Goal: Information Seeking & Learning: Understand process/instructions

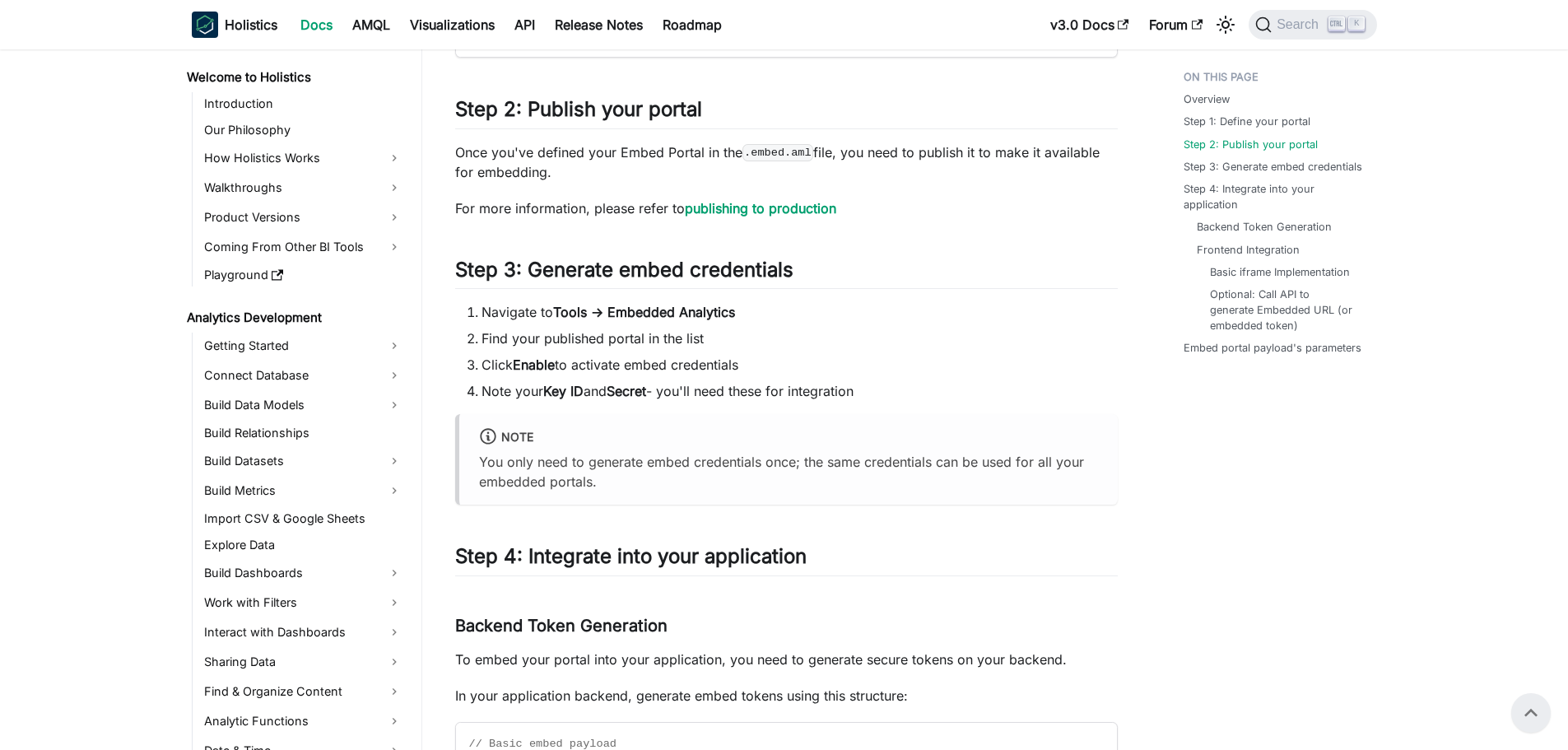
scroll to position [924, 0]
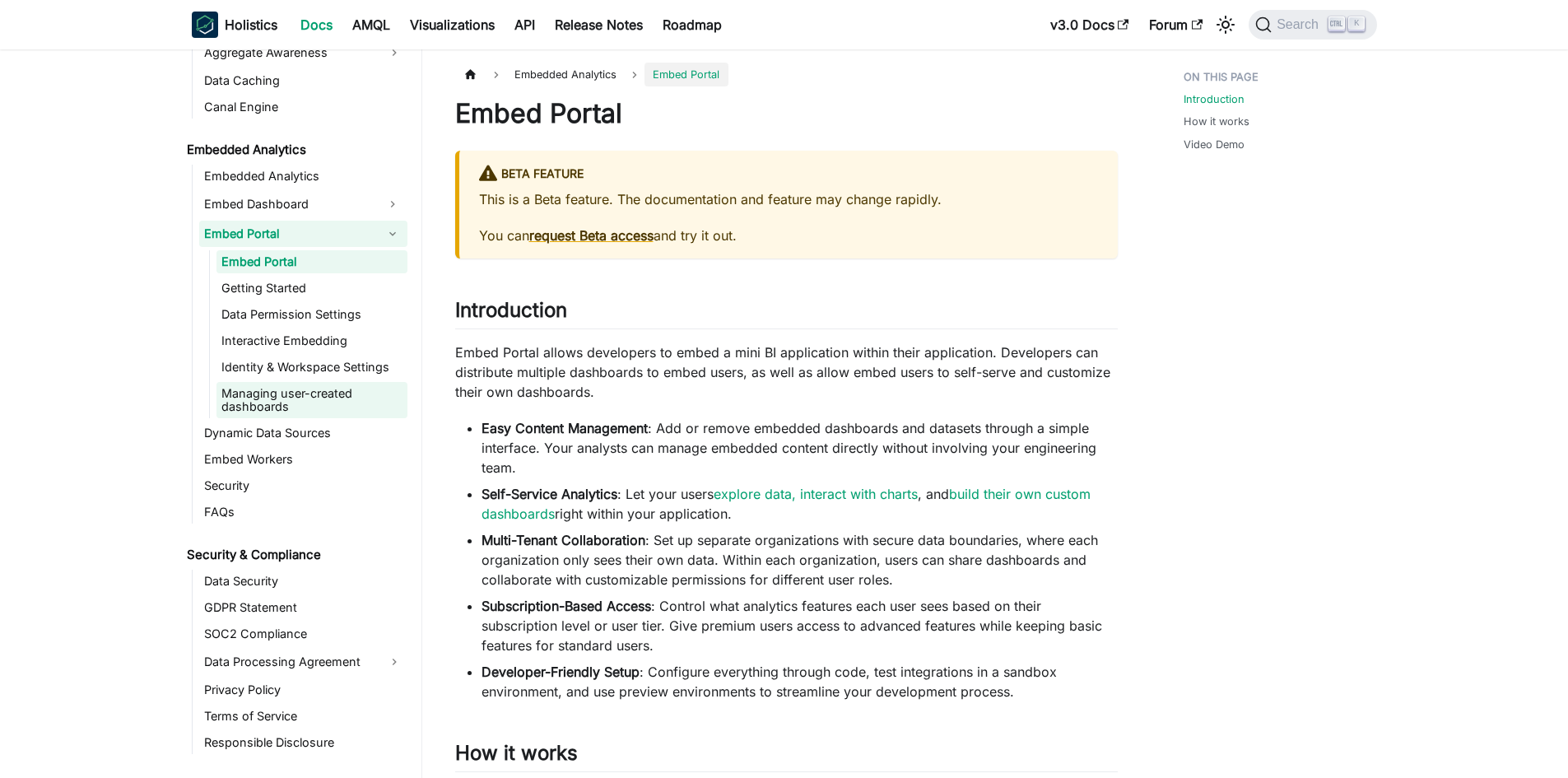
scroll to position [1564, 0]
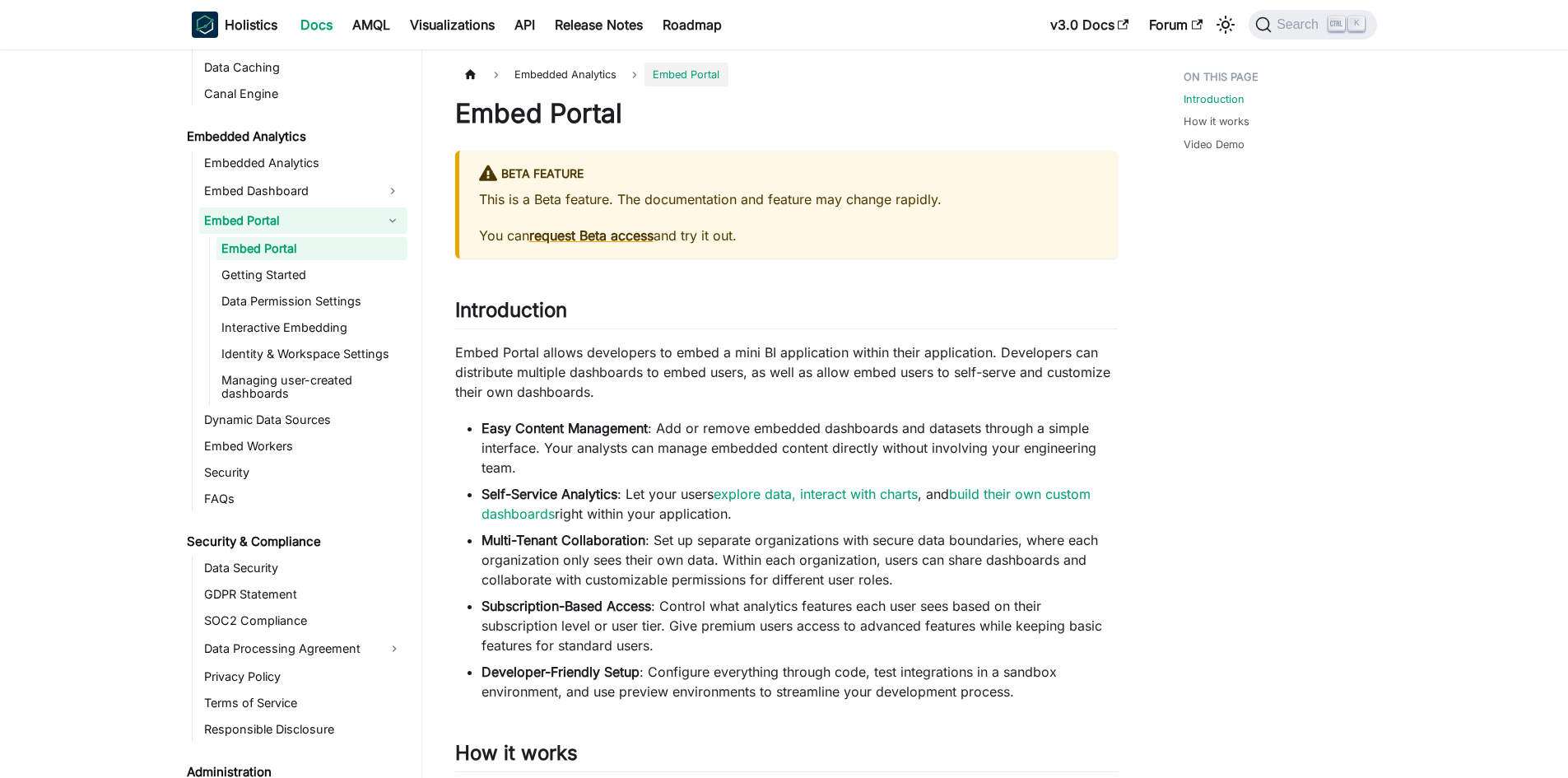
click at [285, 252] on link "Embed Portal" at bounding box center [312, 249] width 191 height 23
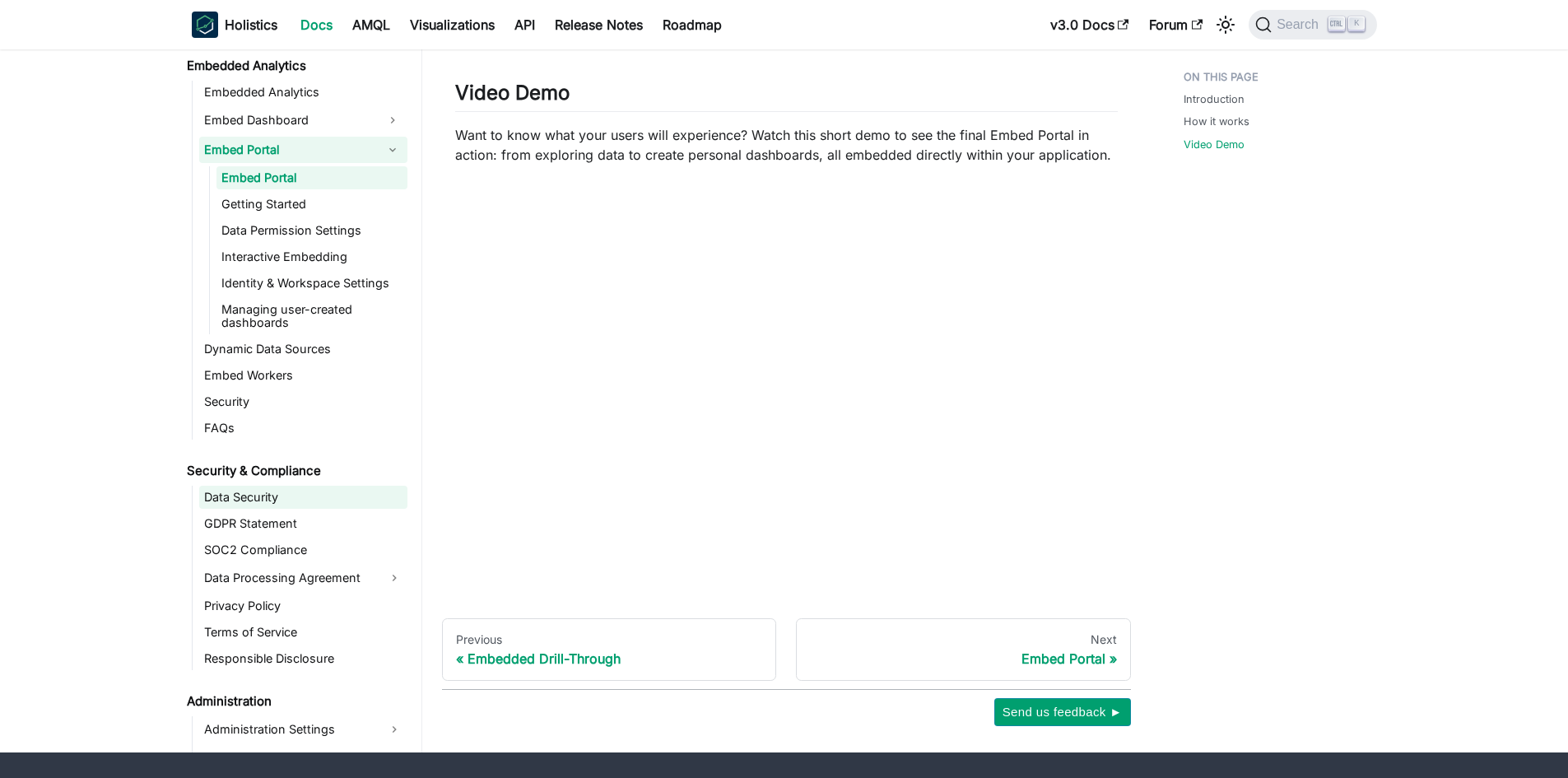
scroll to position [1218, 0]
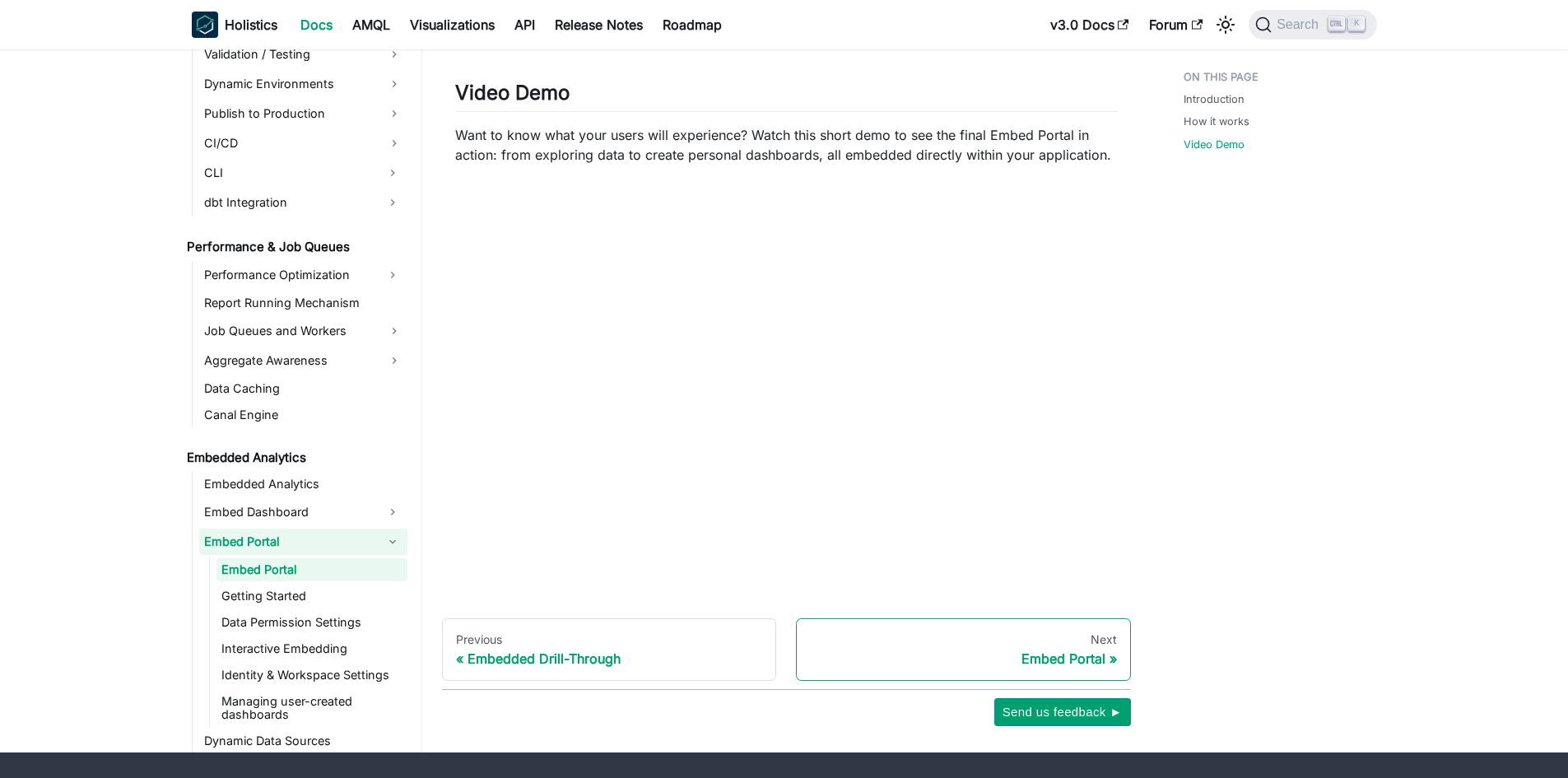
click at [1093, 651] on div "Embed Portal" at bounding box center [964, 659] width 307 height 17
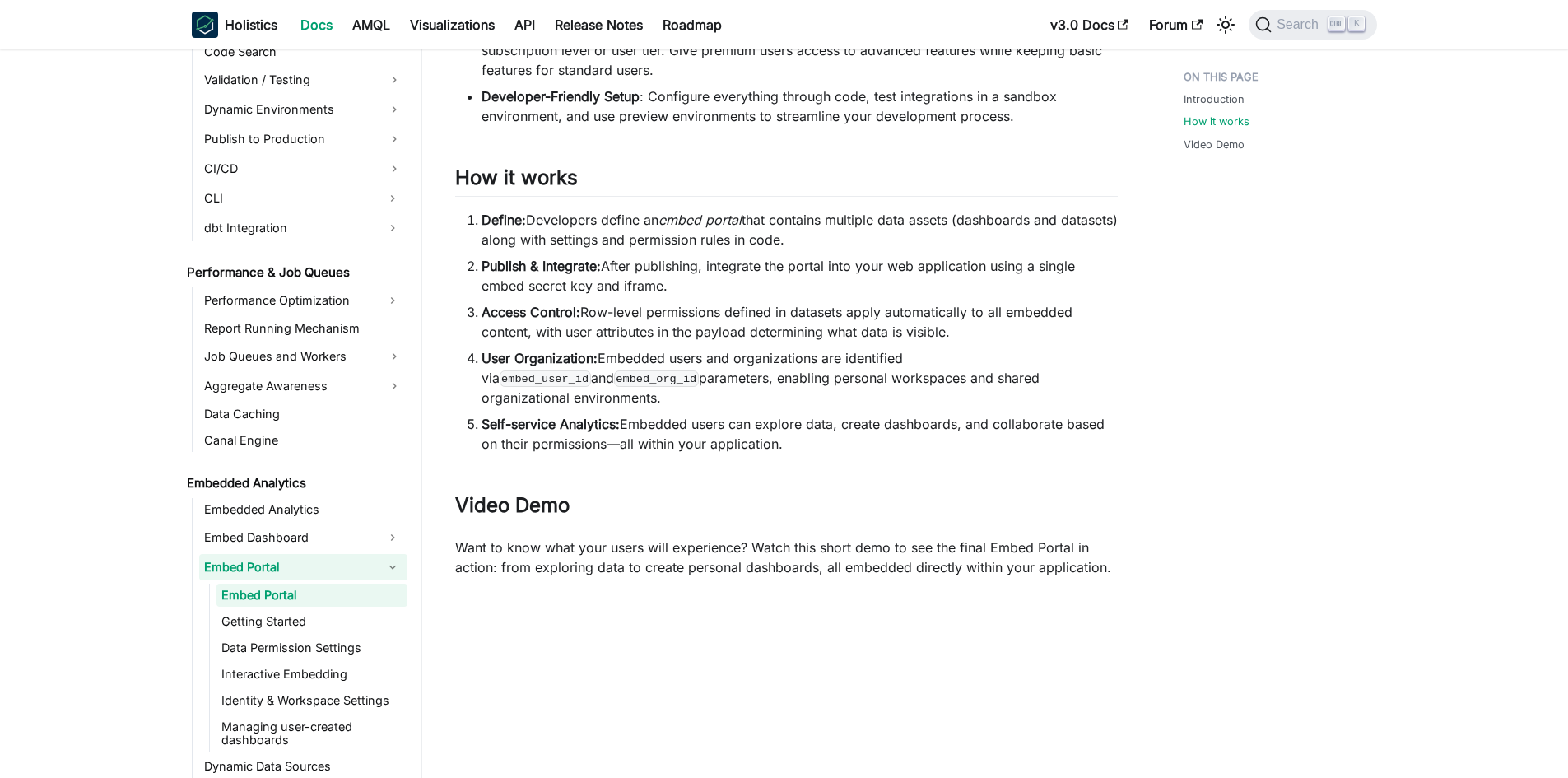
scroll to position [1015, 0]
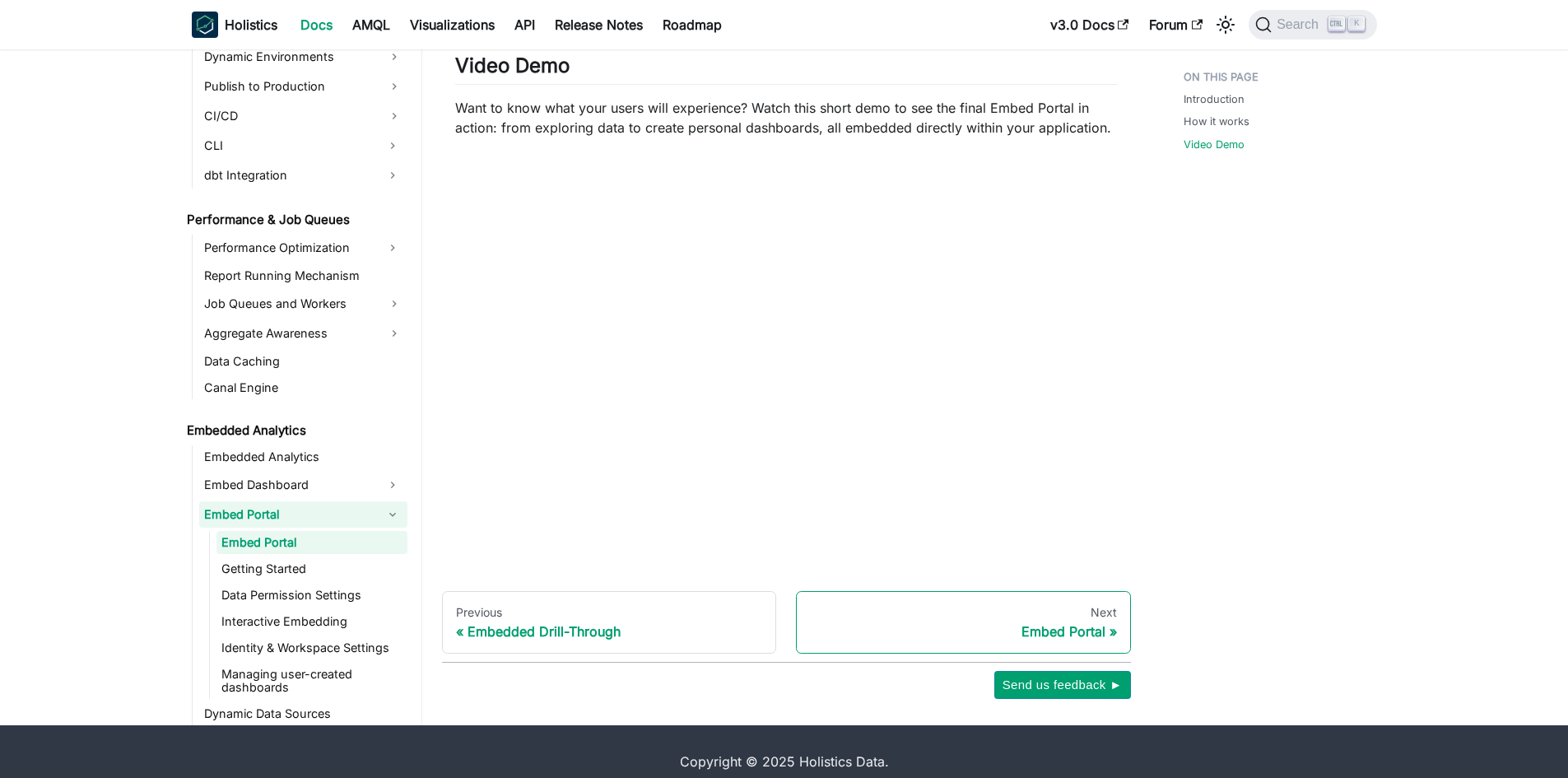
click at [1046, 624] on div "Embed Portal" at bounding box center [964, 632] width 307 height 17
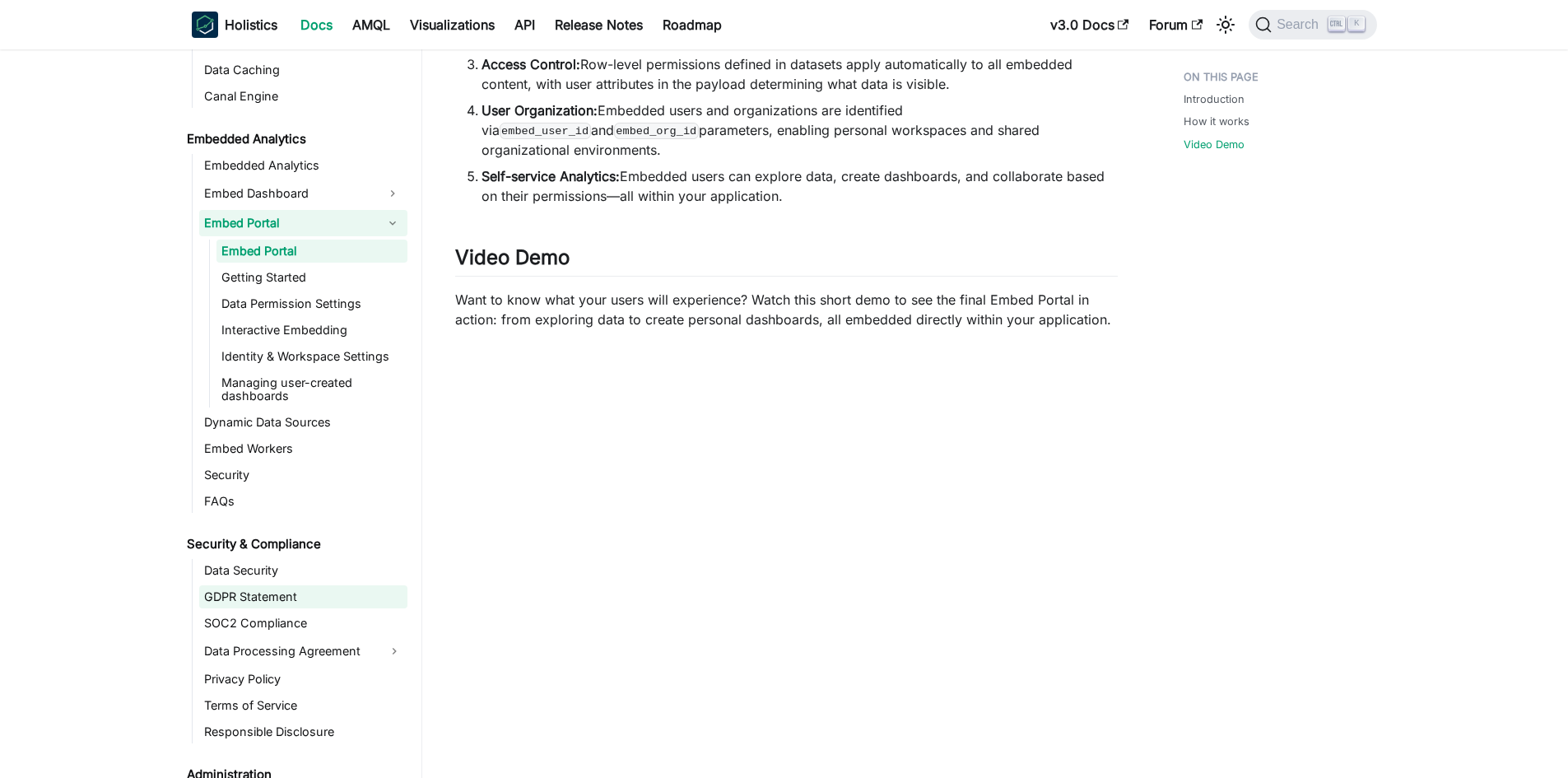
scroll to position [1630, 0]
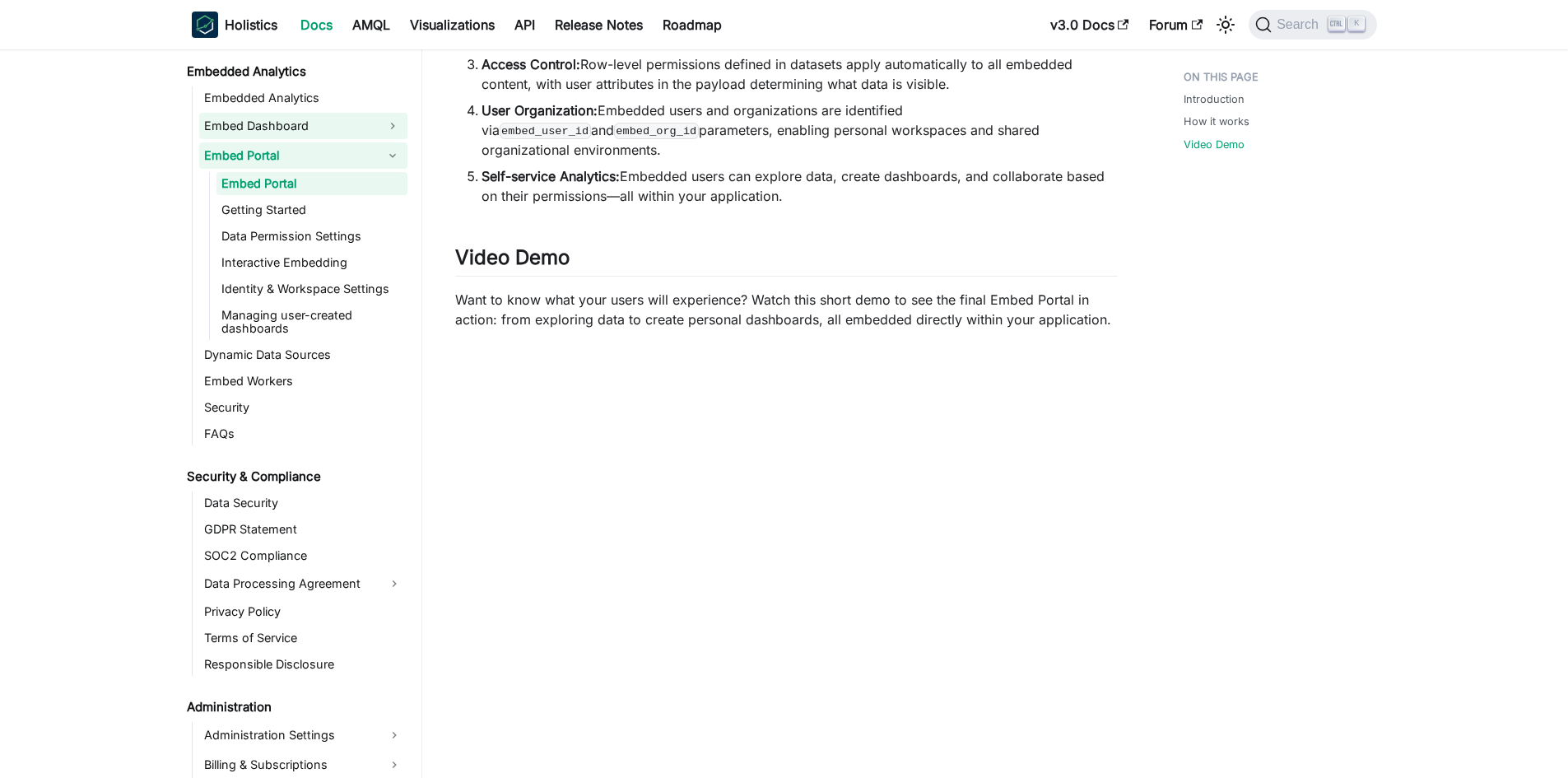
click at [396, 122] on button "Expand sidebar category 'Embed Dashboard'" at bounding box center [392, 126] width 29 height 26
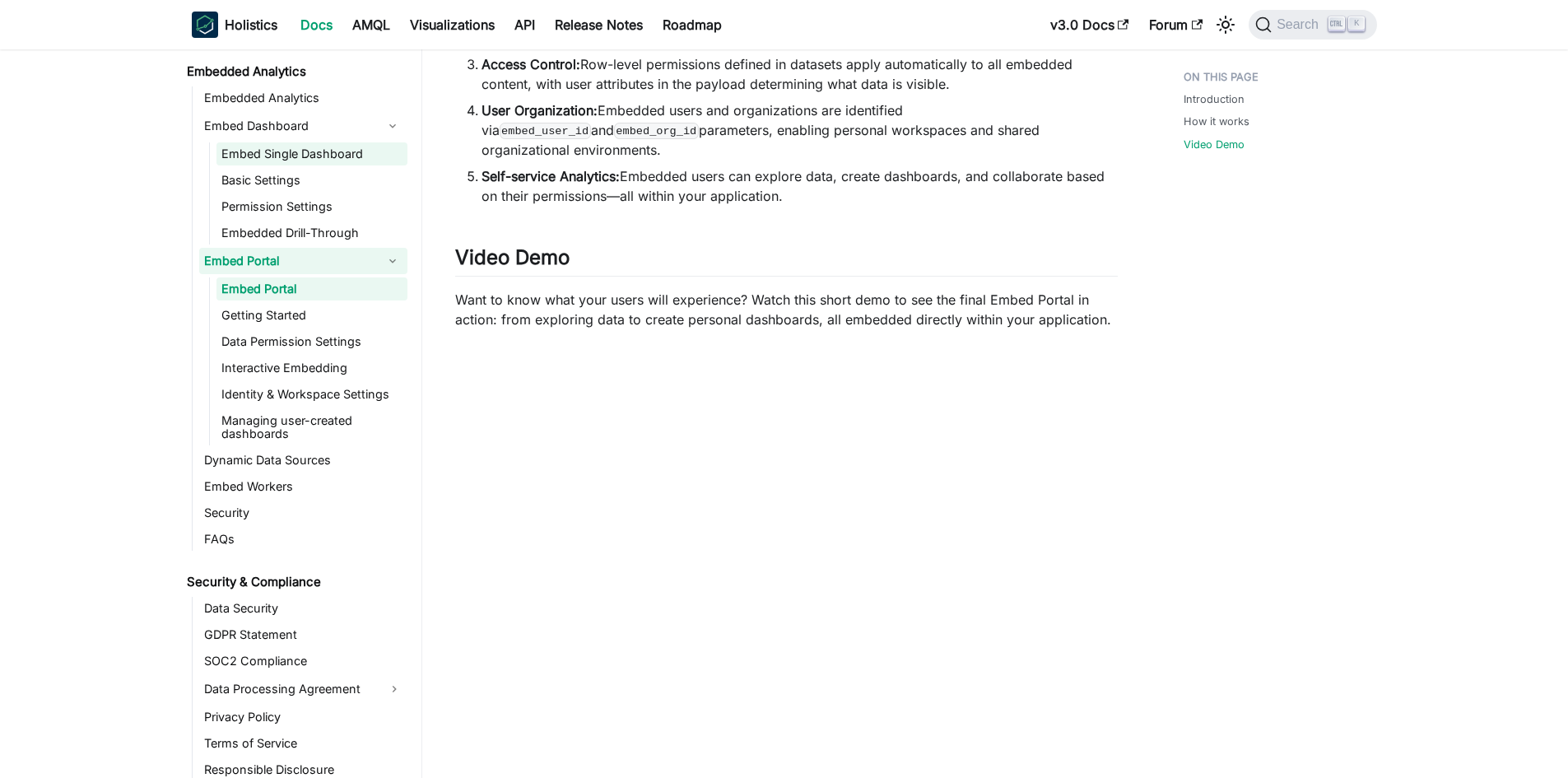
click at [354, 146] on link "Embed Single Dashboard" at bounding box center [312, 154] width 191 height 23
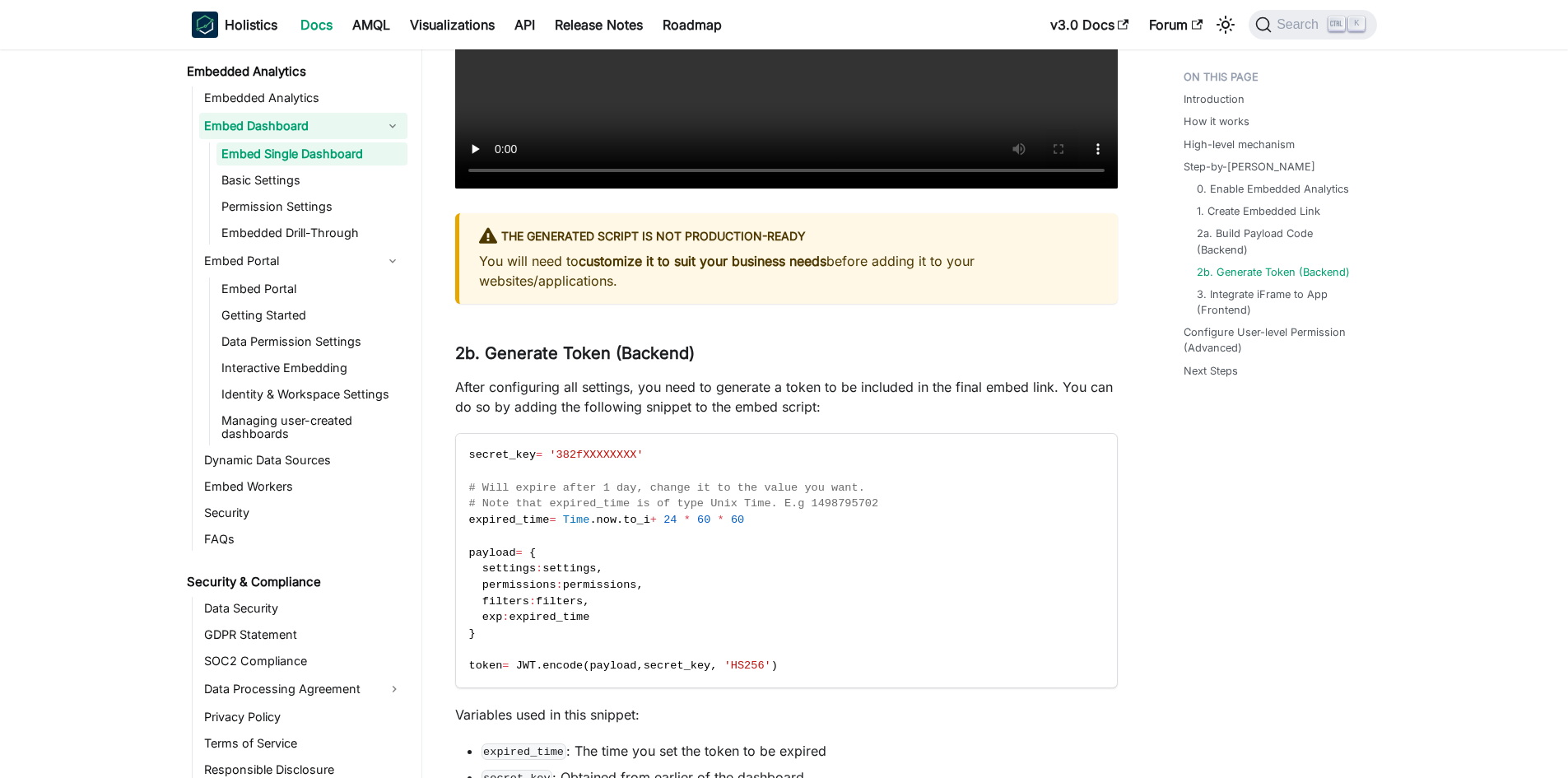
scroll to position [4365, 0]
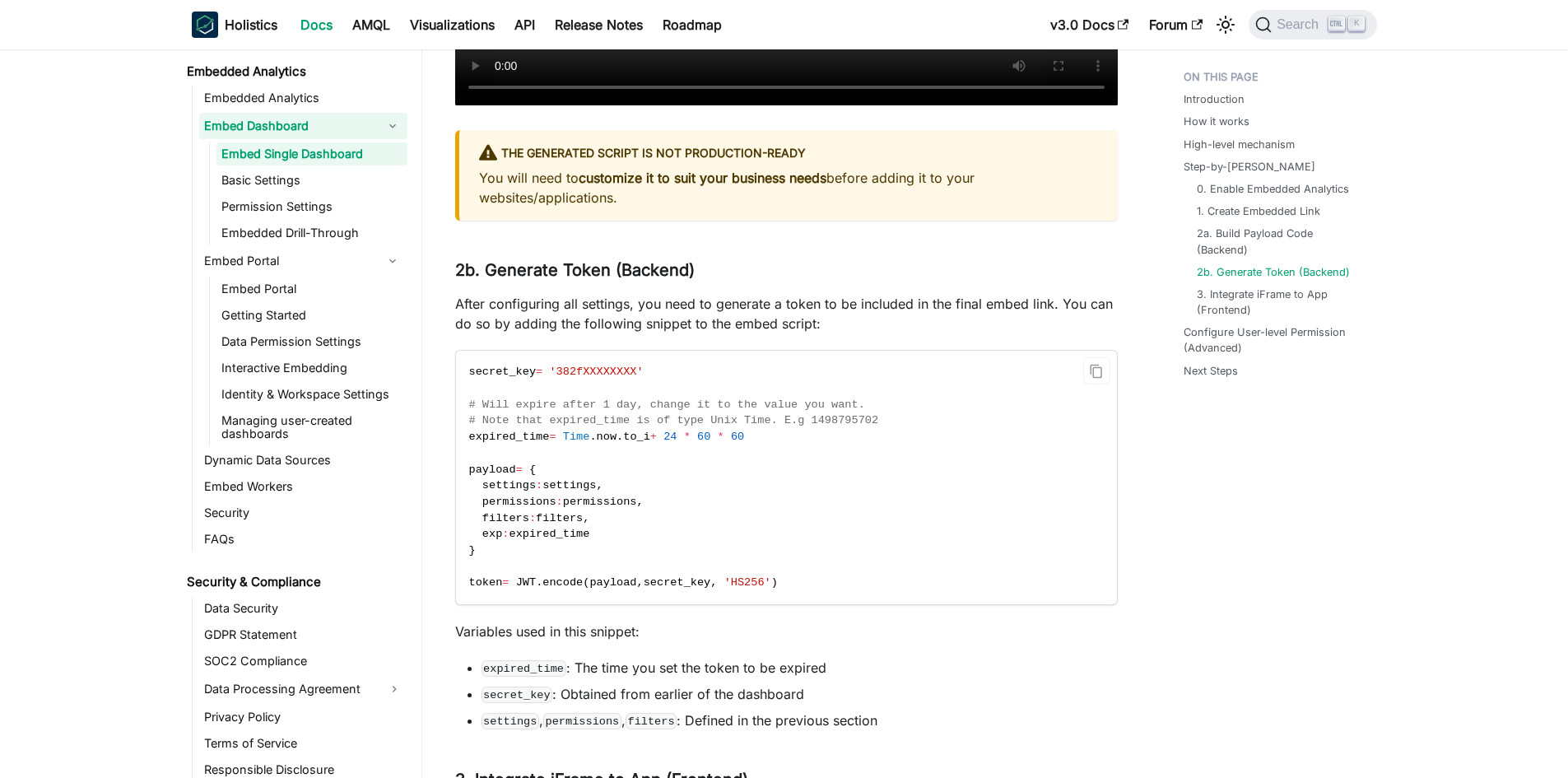
click at [622, 589] on span "payload" at bounding box center [613, 583] width 47 height 13
click at [608, 556] on code "secret_key = '382fXXXXXXXX' # Will expire after 1 day, change it to the value y…" at bounding box center [785, 477] width 659 height 254
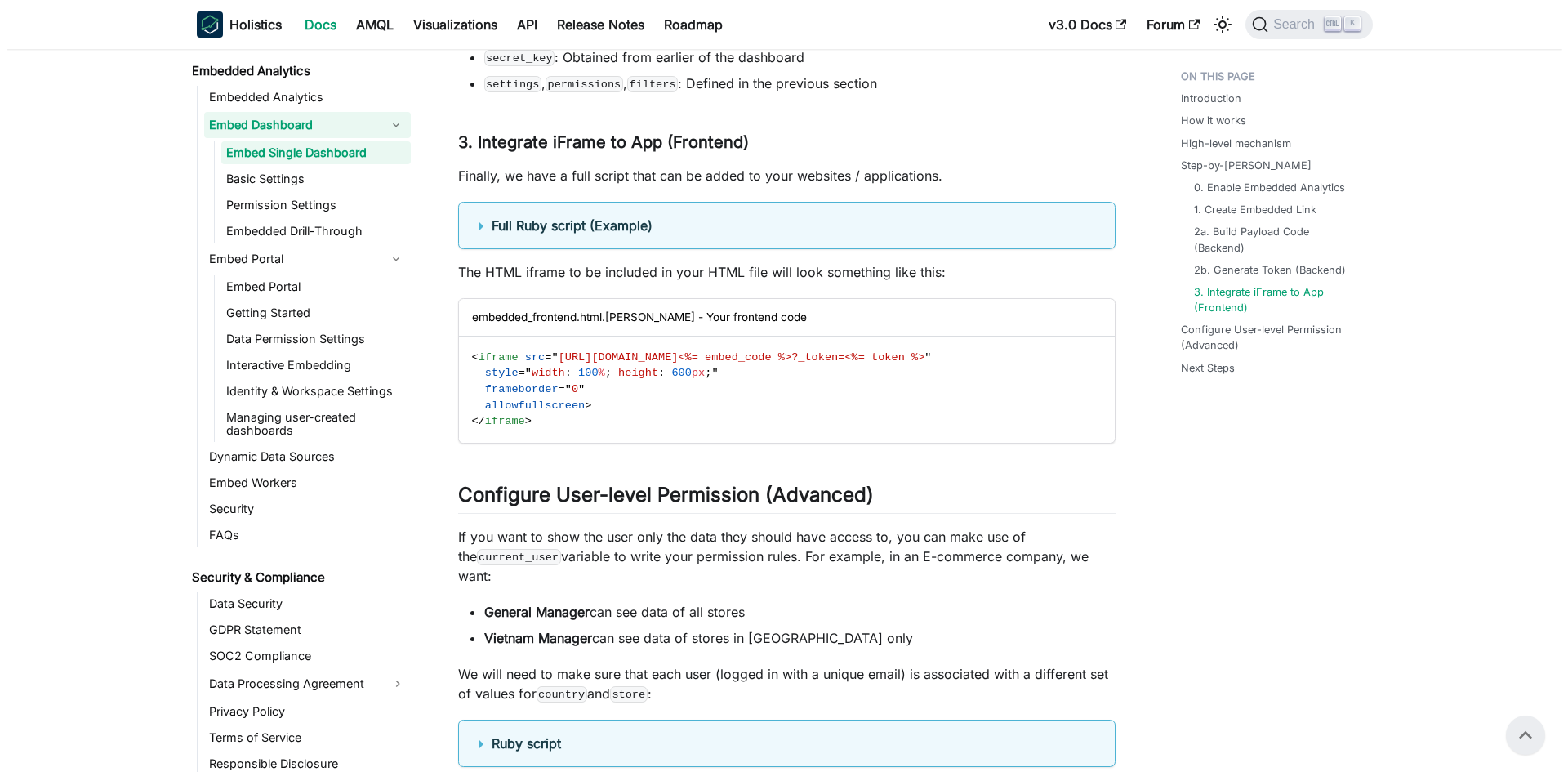
scroll to position [4881, 0]
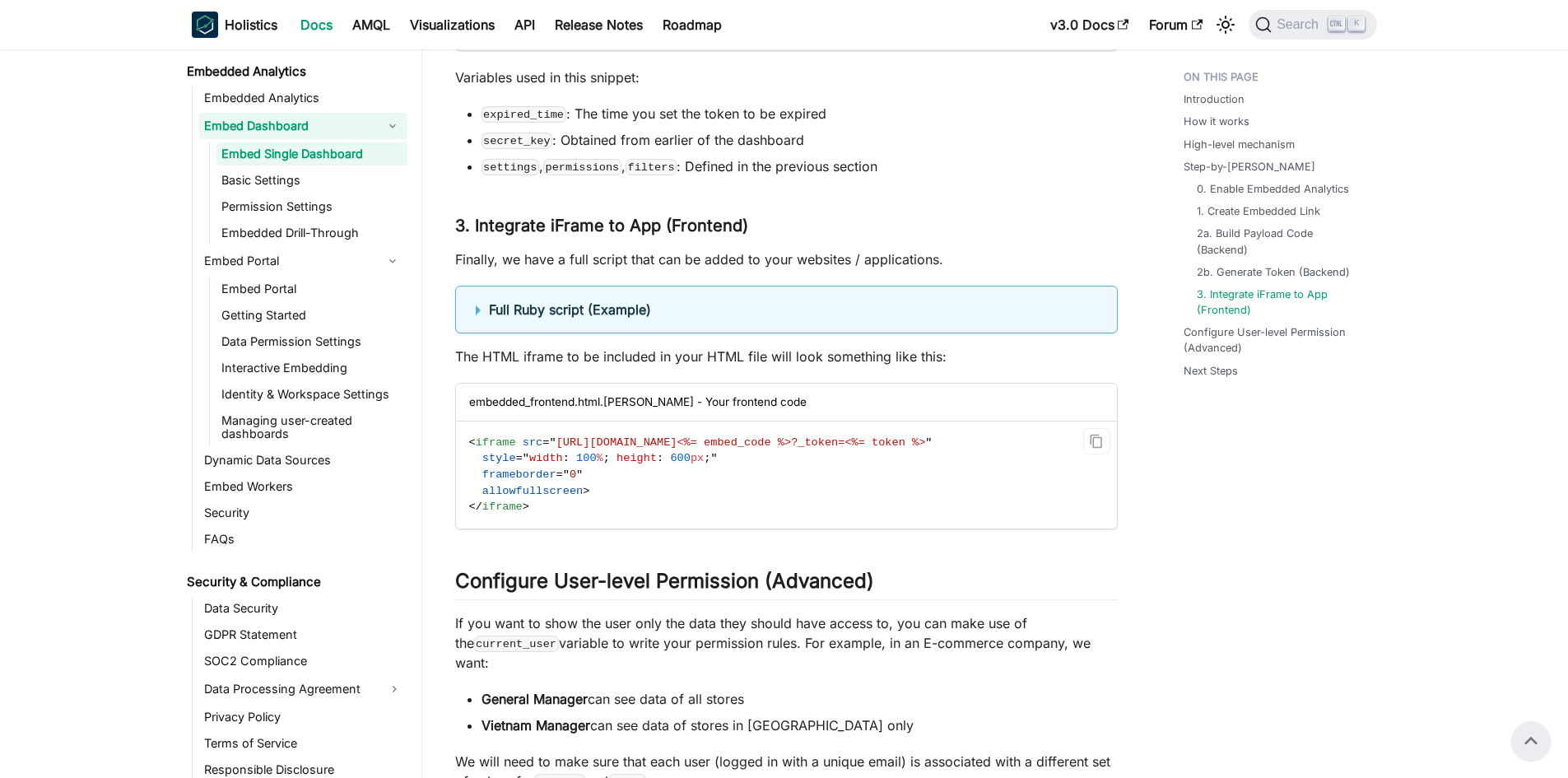
drag, startPoint x: 550, startPoint y: 463, endPoint x: 986, endPoint y: 460, distance: 436.0
click at [933, 449] on span "< iframe src = " https://secure.holistics.io/embed/<%= embed_code %>?_token=<%=…" at bounding box center [701, 443] width 463 height 13
copy span "https://secure.holistics.io/embed/<%= embed_code %>?_token=<%= token %>"
click at [1307, 20] on span "Search" at bounding box center [1301, 25] width 57 height 15
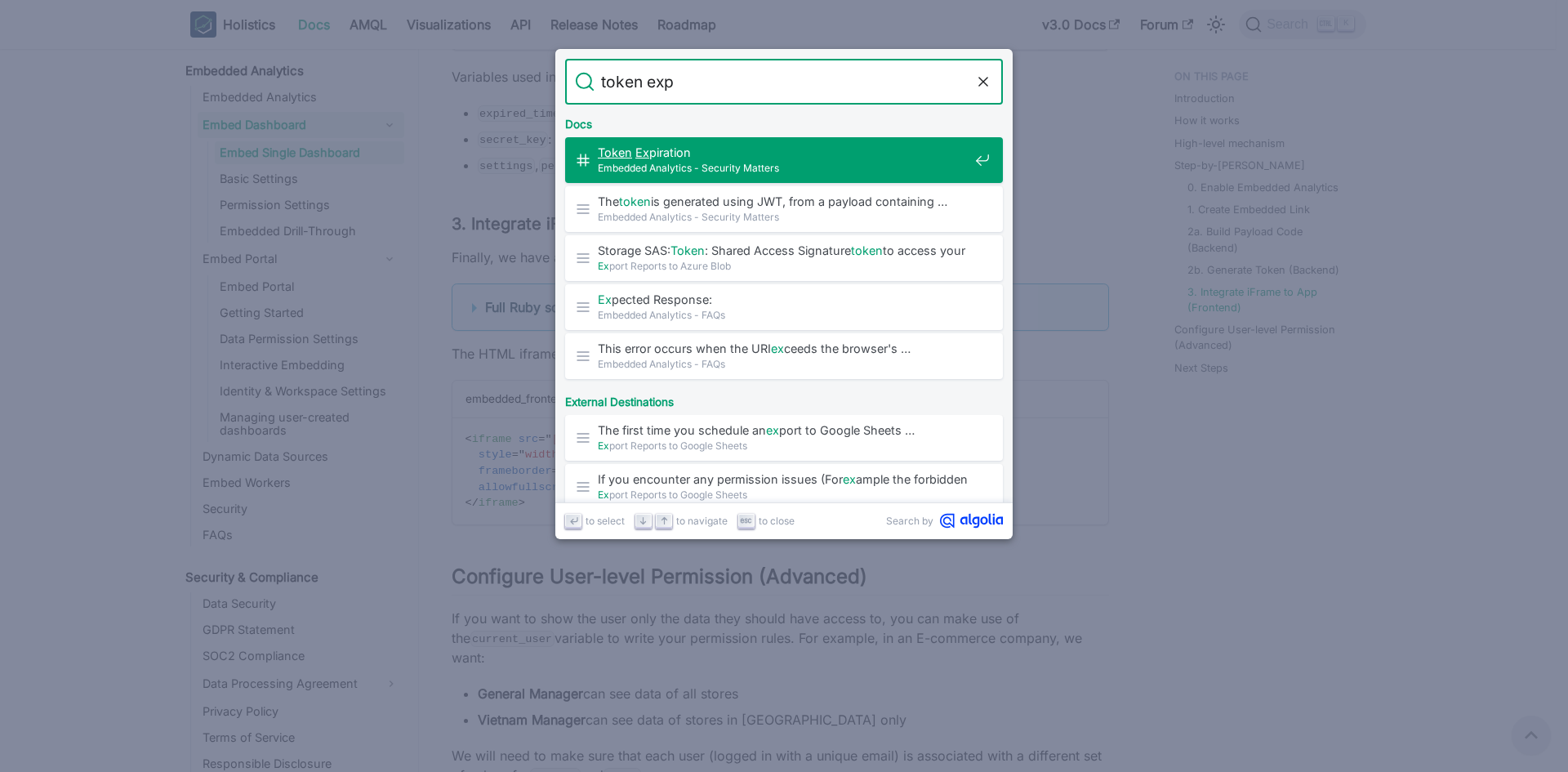
type input "token expi"
click at [703, 151] on span "Token Expi ration​" at bounding box center [783, 152] width 371 height 16
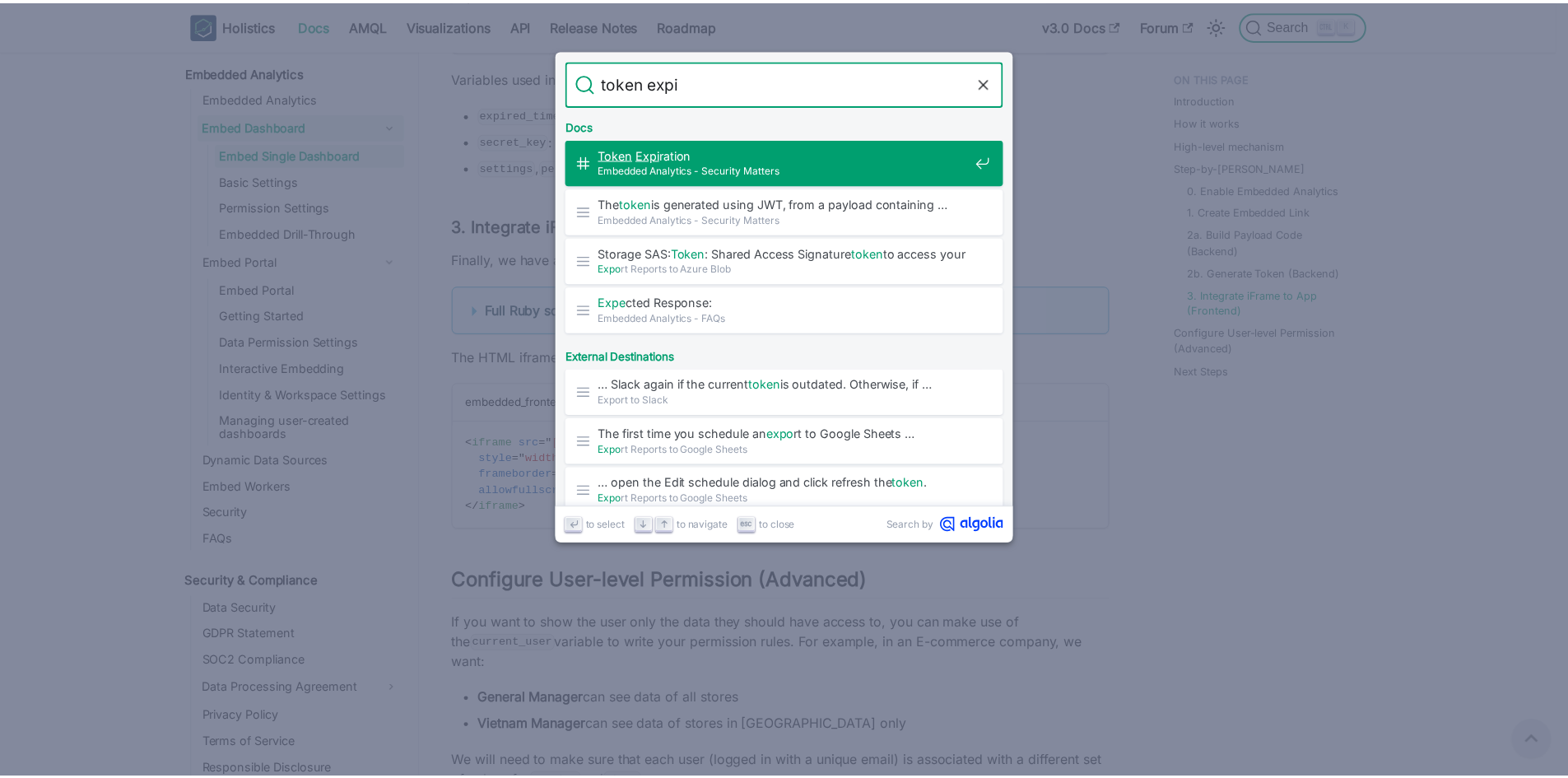
scroll to position [1273, 0]
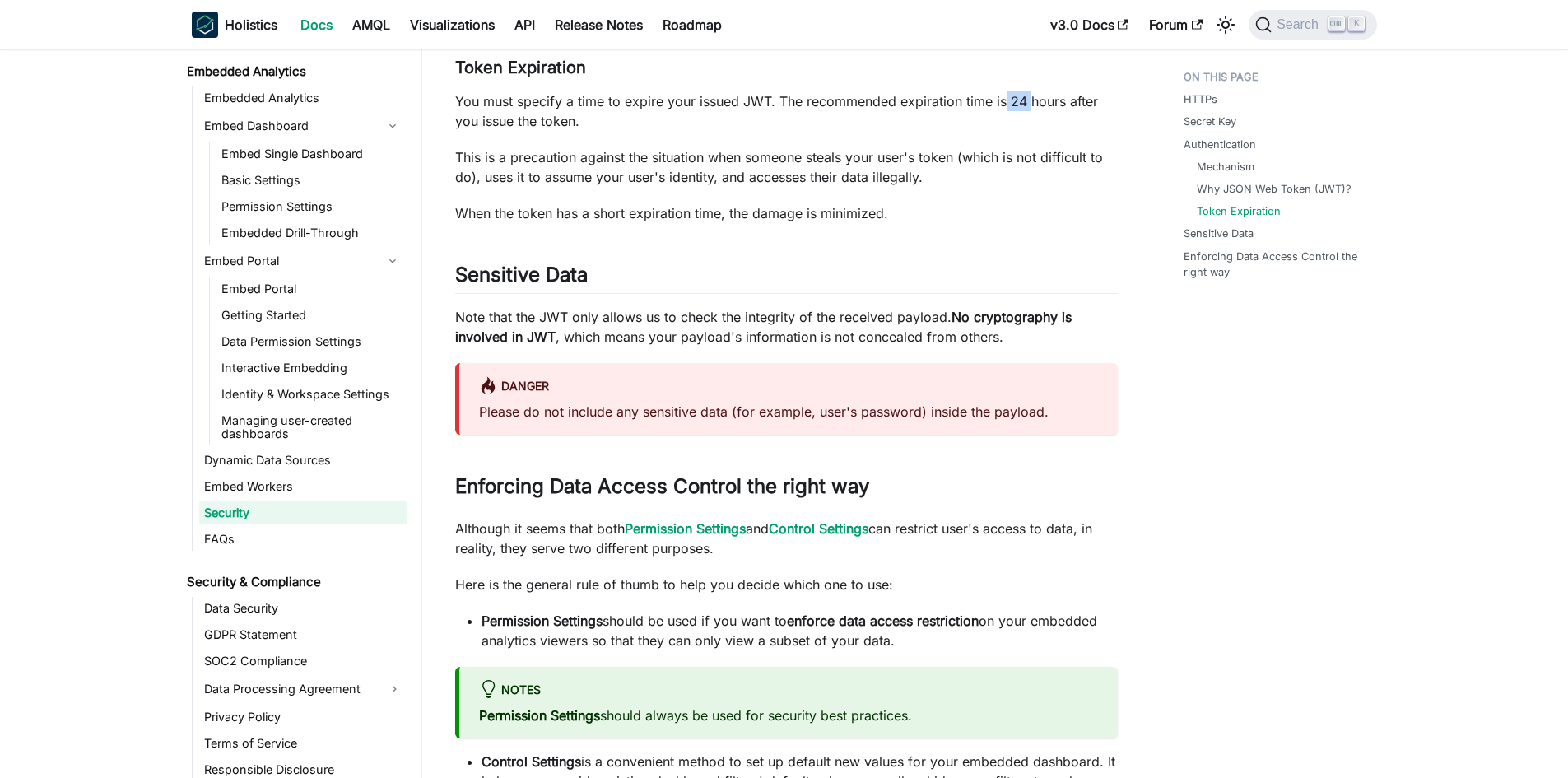
drag, startPoint x: 1012, startPoint y: 101, endPoint x: 1029, endPoint y: 101, distance: 17.0
click at [1029, 101] on p "You must specify a time to expire your issued JWT. The recommended expiration t…" at bounding box center [786, 111] width 663 height 39
click at [1025, 100] on p "You must specify a time to expire your issued JWT. The recommended expiration t…" at bounding box center [786, 111] width 663 height 39
drag, startPoint x: 1025, startPoint y: 100, endPoint x: 1007, endPoint y: 101, distance: 18.0
click at [1007, 101] on p "You must specify a time to expire your issued JWT. The recommended expiration t…" at bounding box center [786, 111] width 663 height 39
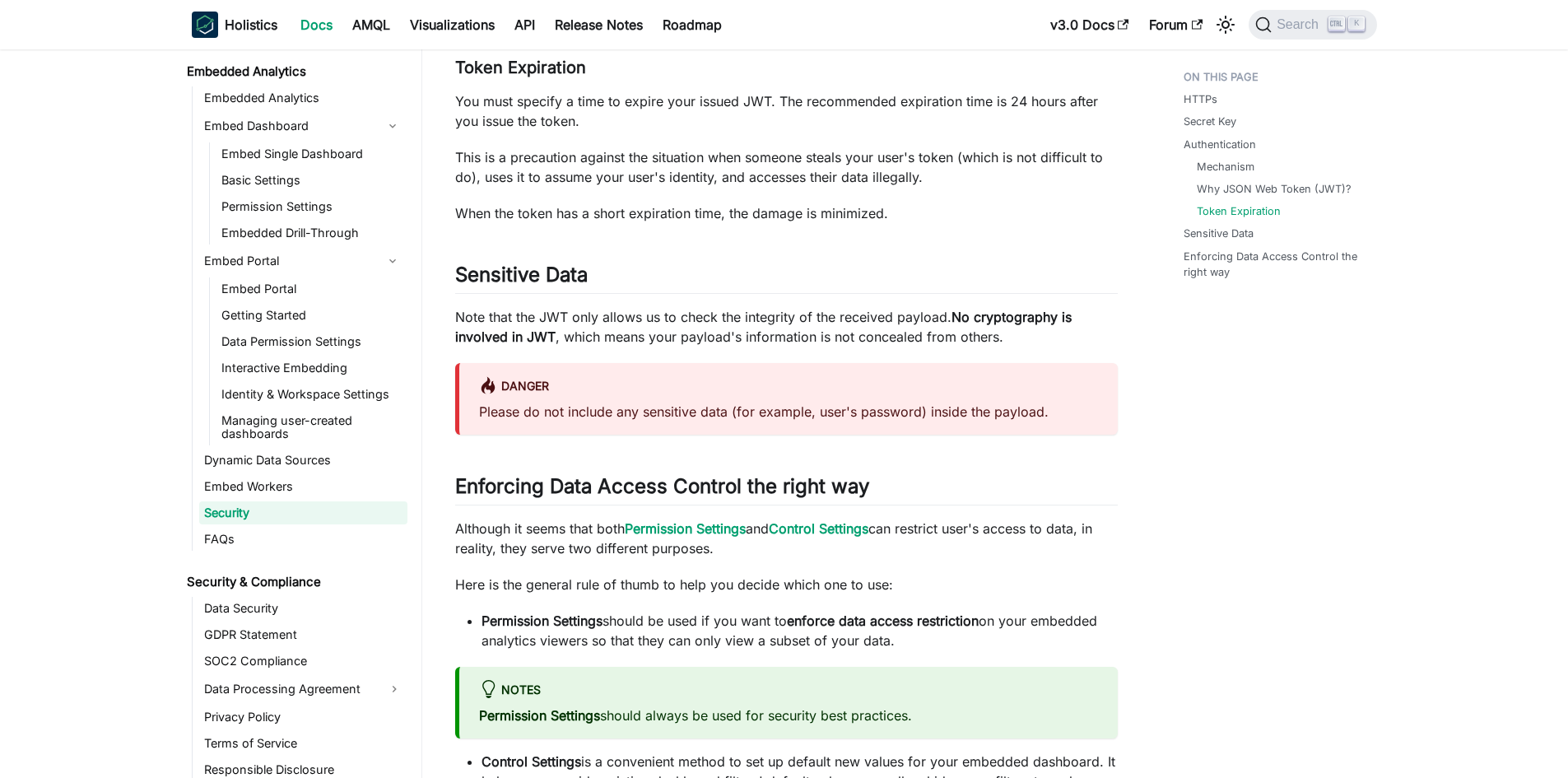
click at [980, 128] on p "You must specify a time to expire your issued JWT. The recommended expiration t…" at bounding box center [786, 111] width 663 height 39
